Goal: Task Accomplishment & Management: Use online tool/utility

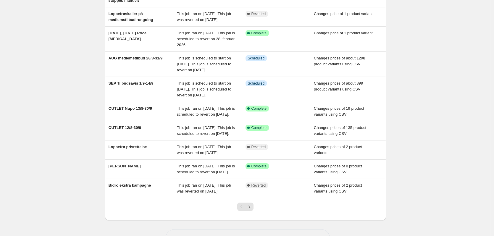
scroll to position [75, 0]
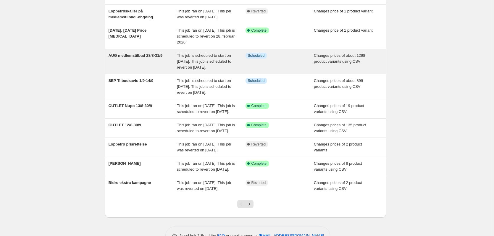
click at [154, 68] on div "AUG medlemstilbud 28/8-31/9" at bounding box center [143, 62] width 69 height 18
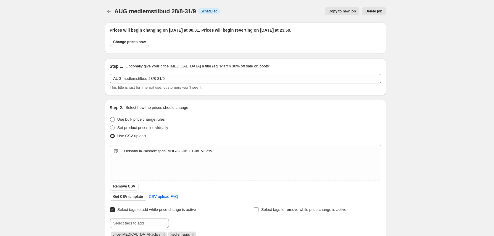
scroll to position [33, 0]
